Goal: Find specific page/section: Find specific page/section

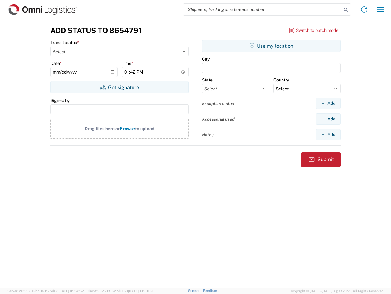
click at [263, 9] on input "search" at bounding box center [262, 10] width 158 height 12
click at [346, 10] on icon at bounding box center [346, 10] width 9 height 9
click at [364, 9] on icon at bounding box center [365, 10] width 10 height 10
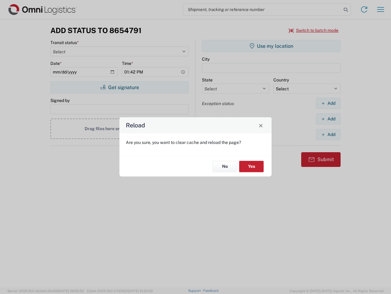
click at [381, 9] on div "Reload Are you sure, you want to clear cache and reload the page? No Yes" at bounding box center [195, 147] width 391 height 294
click at [314, 30] on div "Reload Are you sure, you want to clear cache and reload the page? No Yes" at bounding box center [195, 147] width 391 height 294
click at [120, 87] on div "Reload Are you sure, you want to clear cache and reload the page? No Yes" at bounding box center [195, 147] width 391 height 294
click at [271, 46] on div "Reload Are you sure, you want to clear cache and reload the page? No Yes" at bounding box center [195, 147] width 391 height 294
click at [328, 103] on div "Reload Are you sure, you want to clear cache and reload the page? No Yes" at bounding box center [195, 147] width 391 height 294
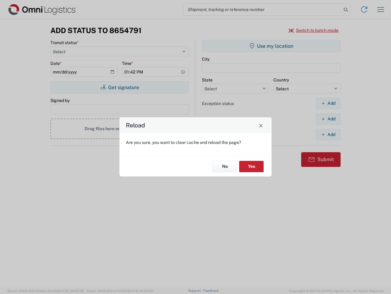
click at [328, 119] on div "Reload Are you sure, you want to clear cache and reload the page? No Yes" at bounding box center [195, 147] width 391 height 294
click at [328, 134] on div "Reload Are you sure, you want to clear cache and reload the page? No Yes" at bounding box center [195, 147] width 391 height 294
